Goal: Transaction & Acquisition: Book appointment/travel/reservation

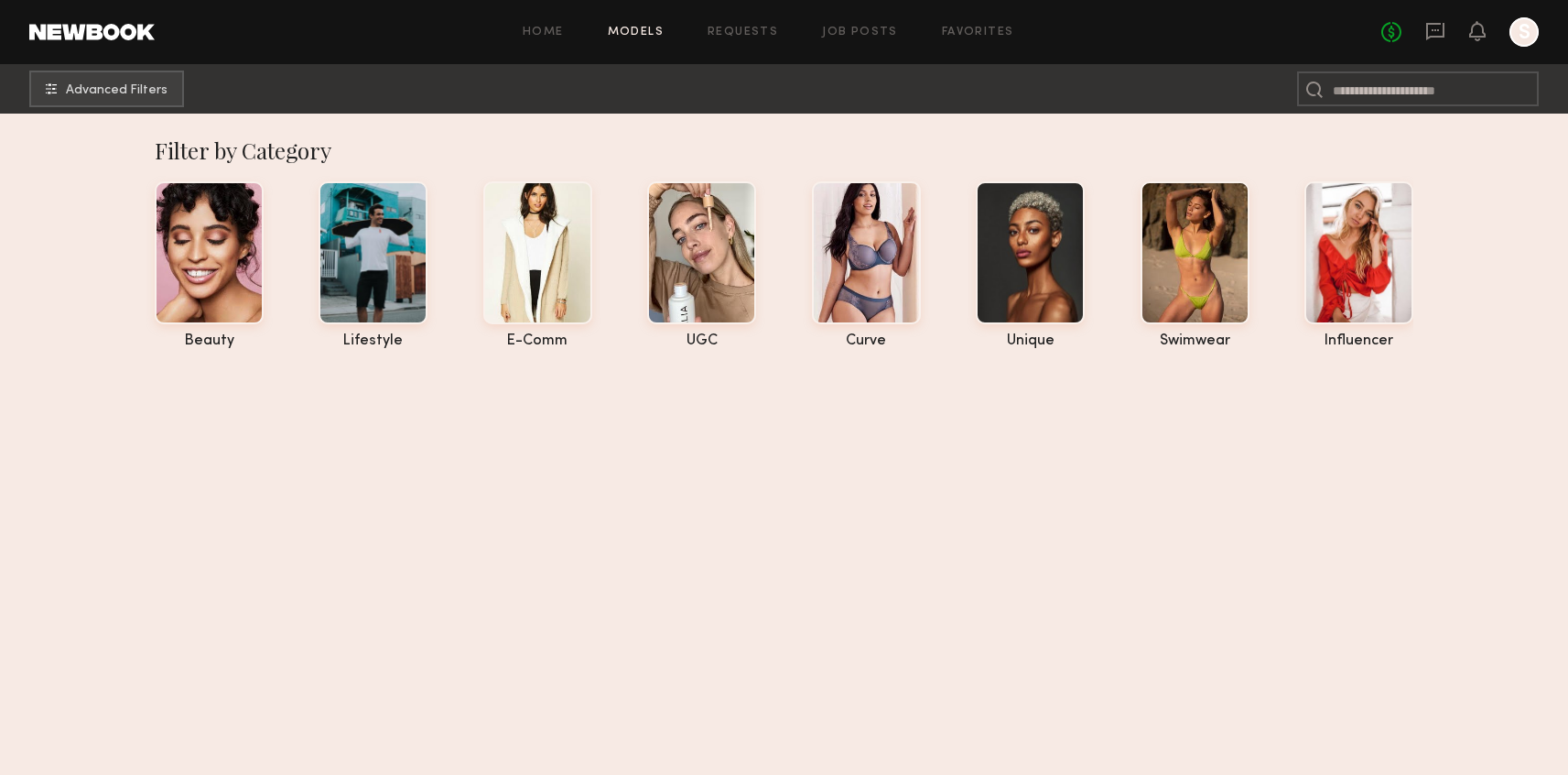
scroll to position [33096, 0]
